Goal: Information Seeking & Learning: Understand process/instructions

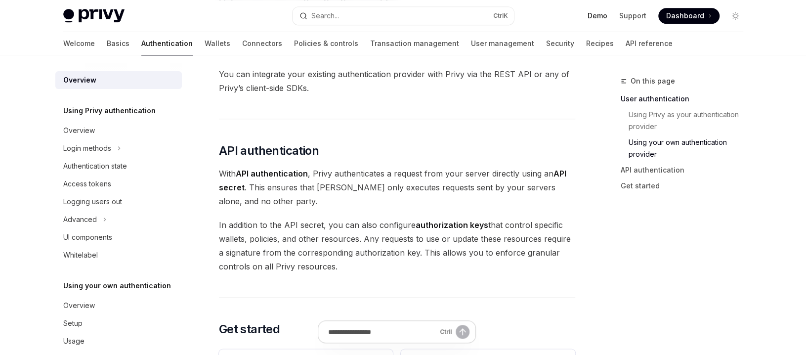
scroll to position [521, 0]
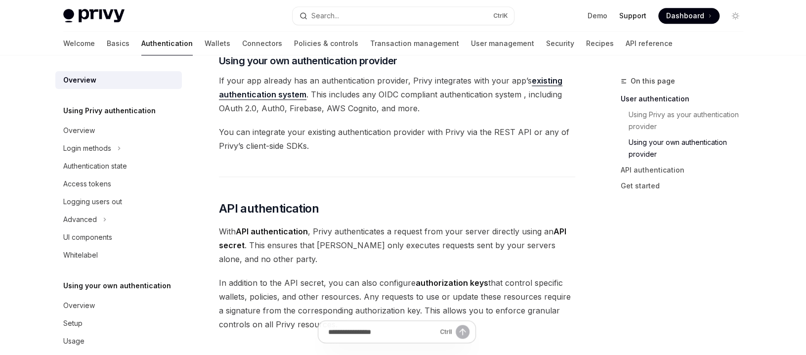
click at [644, 15] on link "Support" at bounding box center [632, 16] width 27 height 10
click at [107, 44] on link "Basics" at bounding box center [118, 44] width 23 height 24
type textarea "*"
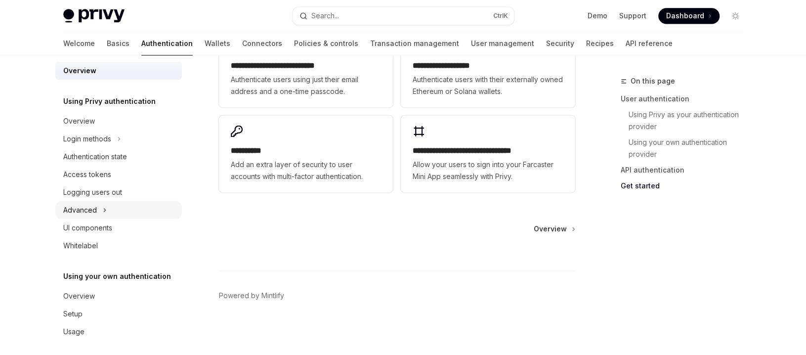
scroll to position [15, 0]
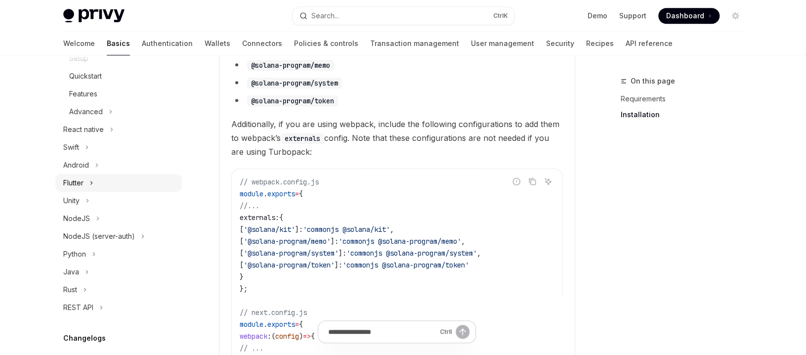
scroll to position [198, 0]
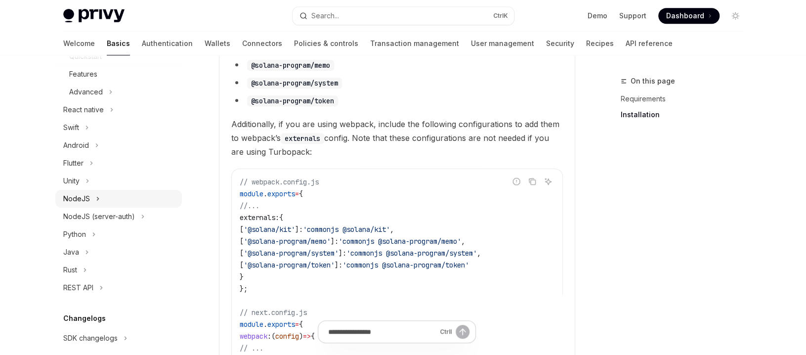
click at [85, 200] on div "NodeJS" at bounding box center [76, 199] width 27 height 12
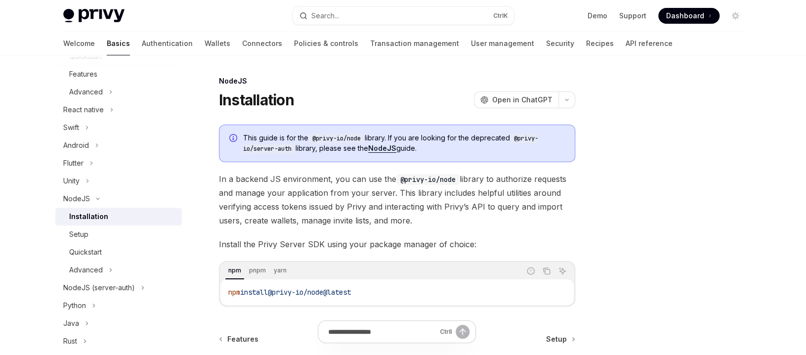
scroll to position [99, 0]
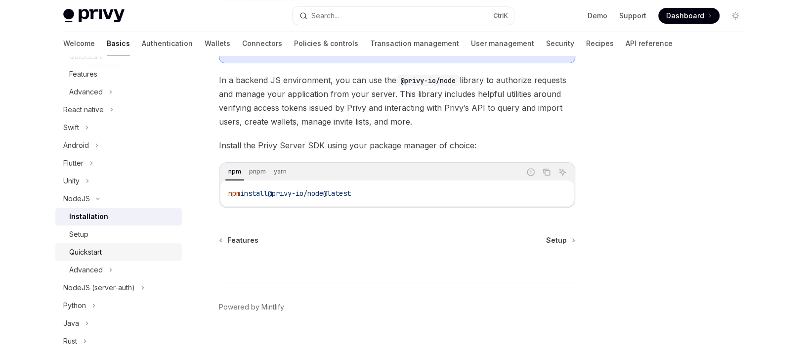
click at [83, 252] on div "Quickstart" at bounding box center [85, 252] width 33 height 12
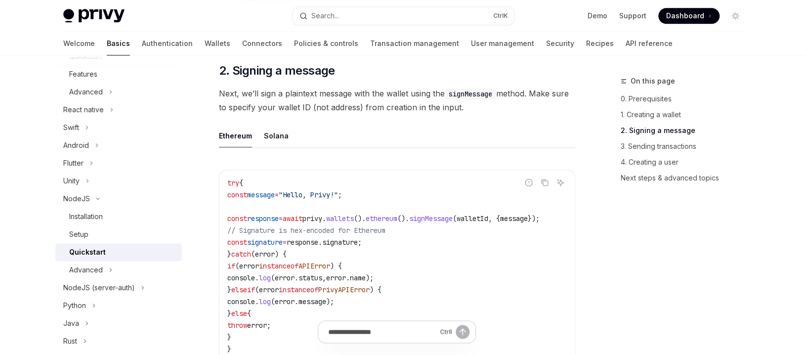
scroll to position [692, 0]
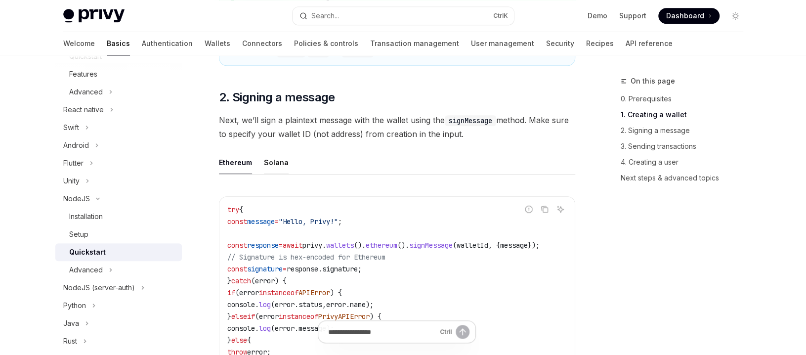
click at [269, 164] on div "Solana" at bounding box center [276, 162] width 25 height 23
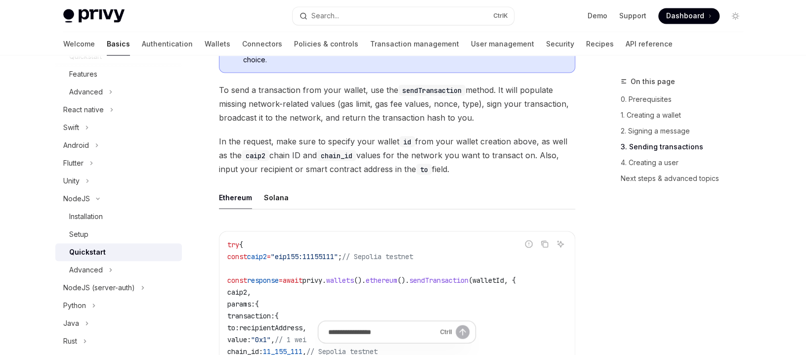
scroll to position [1186, 0]
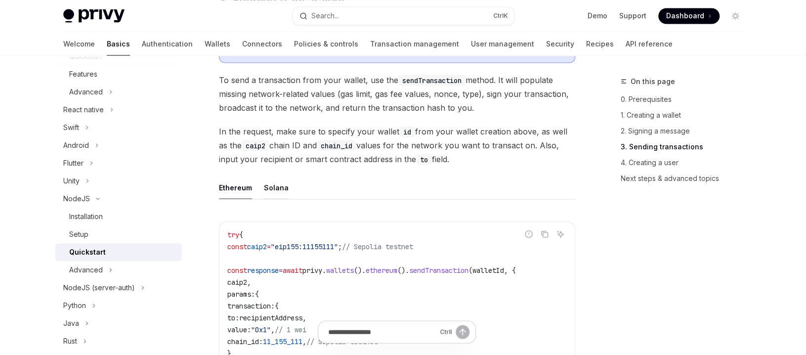
click at [272, 193] on div "Solana" at bounding box center [276, 186] width 25 height 23
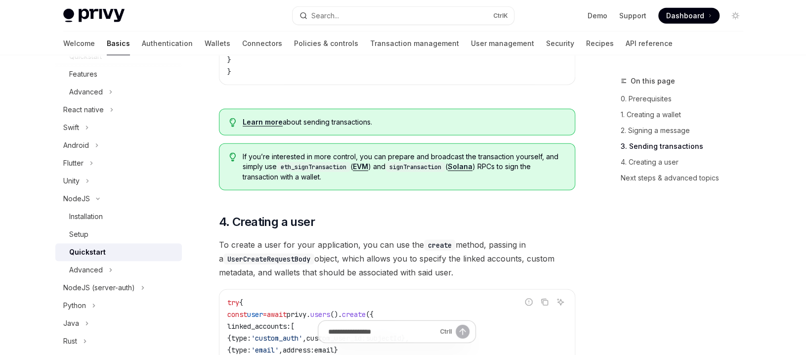
scroll to position [1582, 0]
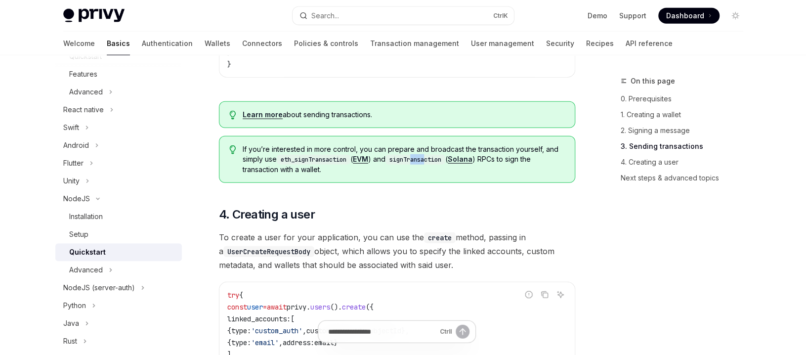
drag, startPoint x: 420, startPoint y: 166, endPoint x: 464, endPoint y: 164, distance: 44.0
click at [438, 165] on code "signTransaction" at bounding box center [416, 160] width 60 height 10
click at [411, 163] on code "signTransaction" at bounding box center [416, 160] width 60 height 10
click at [473, 164] on link "Solana" at bounding box center [460, 159] width 25 height 9
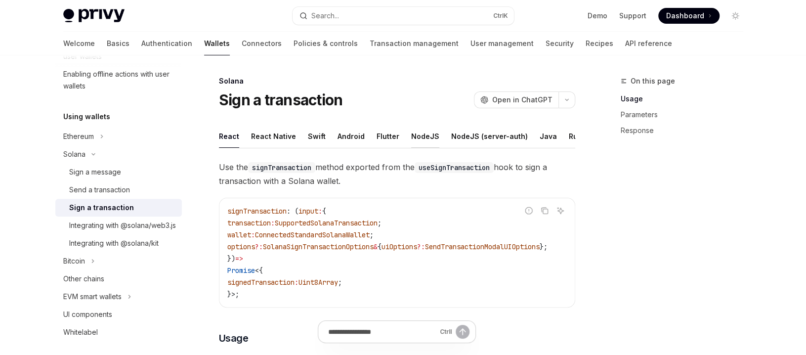
click at [424, 138] on div "NodeJS" at bounding box center [425, 136] width 28 height 23
type textarea "*"
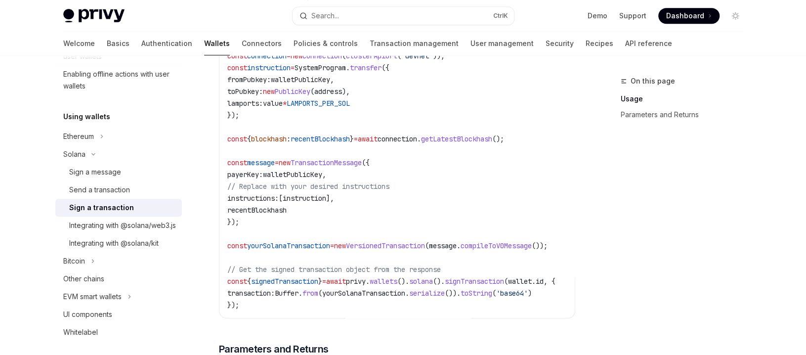
scroll to position [112, 0]
